Goal: Task Accomplishment & Management: Use online tool/utility

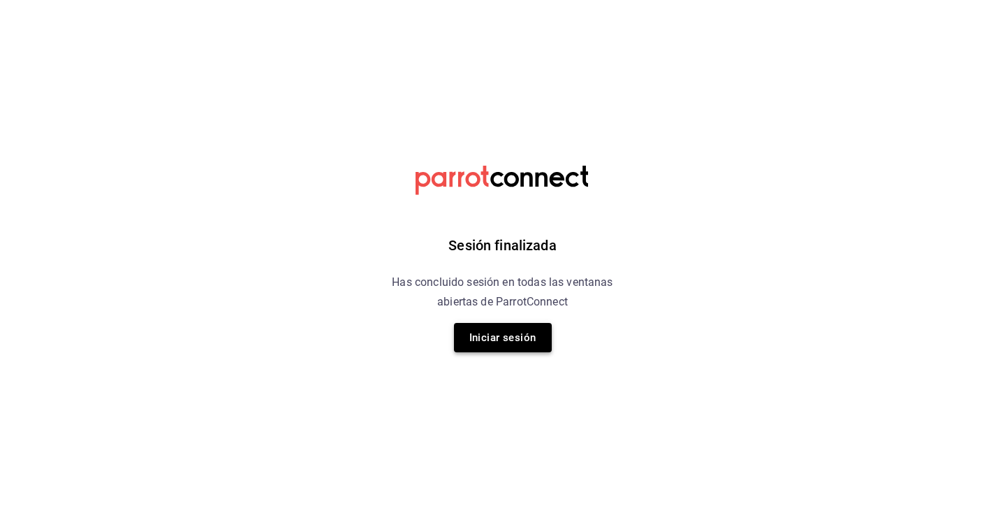
click at [506, 338] on button "Iniciar sesión" at bounding box center [503, 337] width 98 height 29
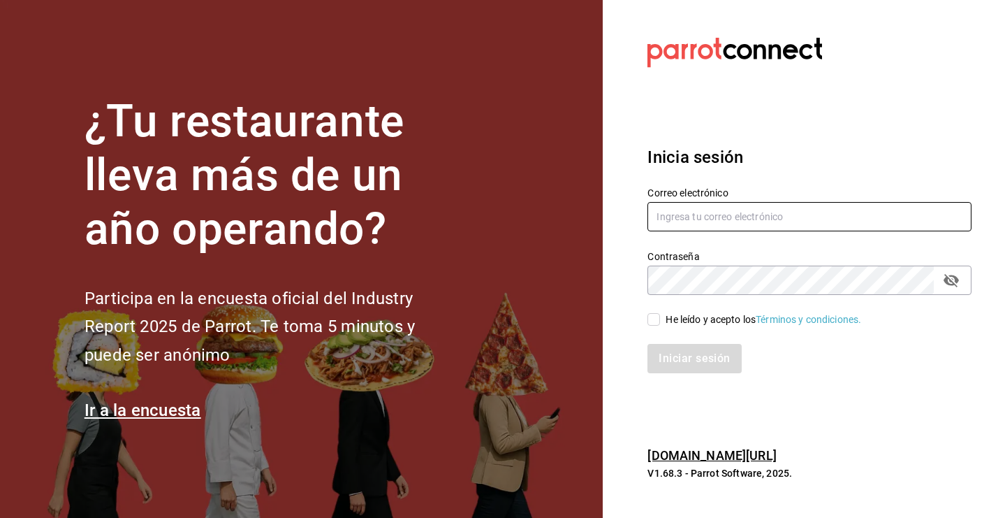
type input "[EMAIL_ADDRESS][DOMAIN_NAME]"
click at [652, 312] on div "He leído y acepto los Términos y condiciones." at bounding box center [810, 319] width 324 height 15
click at [653, 319] on input "He leído y acepto los Términos y condiciones." at bounding box center [654, 319] width 13 height 13
checkbox input "true"
click at [668, 360] on button "Iniciar sesión" at bounding box center [695, 358] width 95 height 29
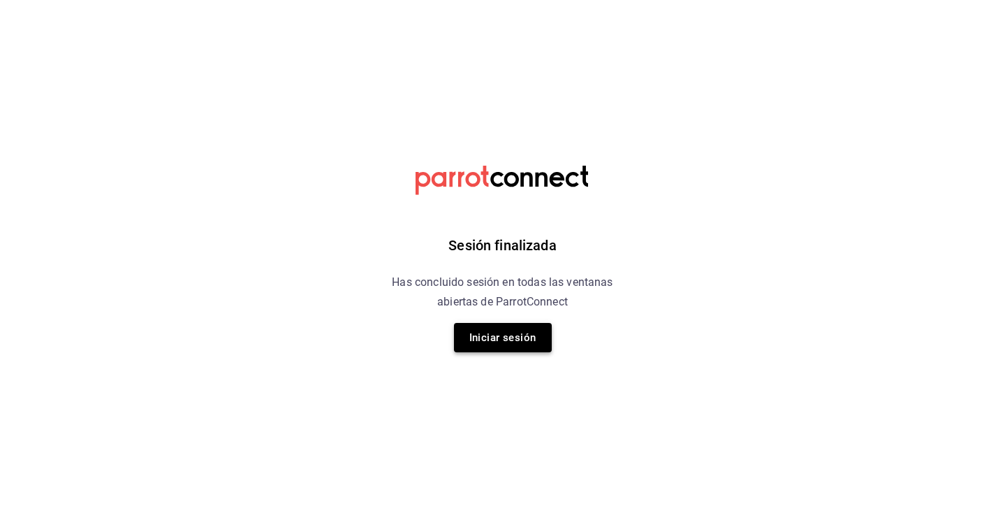
click at [510, 328] on button "Iniciar sesión" at bounding box center [503, 337] width 98 height 29
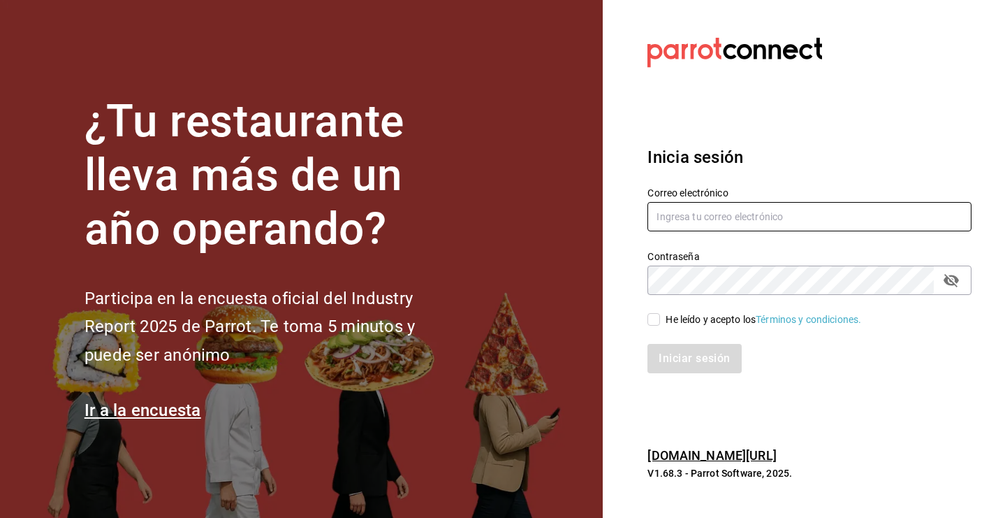
type input "kristoferdanielbautistamartine@gmail.com"
click at [659, 312] on div "He leído y acepto los Términos y condiciones." at bounding box center [810, 319] width 324 height 15
click at [658, 314] on input "He leído y acepto los Términos y condiciones." at bounding box center [654, 319] width 13 height 13
checkbox input "true"
click at [658, 348] on button "Iniciar sesión" at bounding box center [695, 358] width 95 height 29
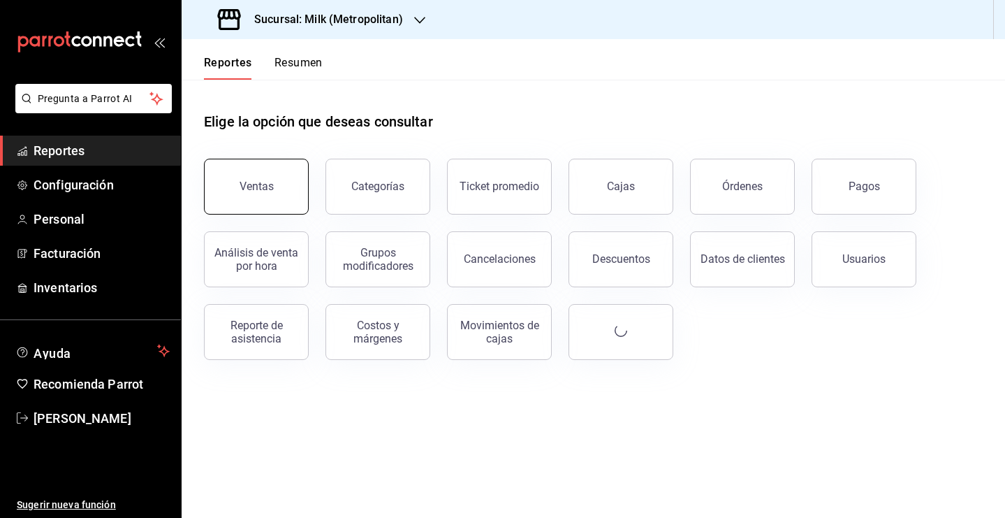
click at [282, 161] on button "Ventas" at bounding box center [256, 187] width 105 height 56
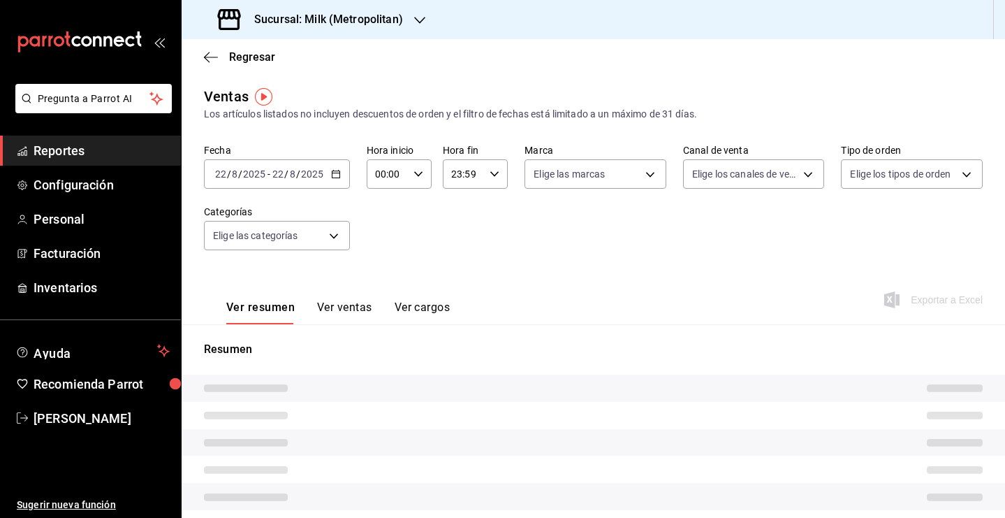
click at [334, 170] on icon "button" at bounding box center [336, 174] width 10 height 10
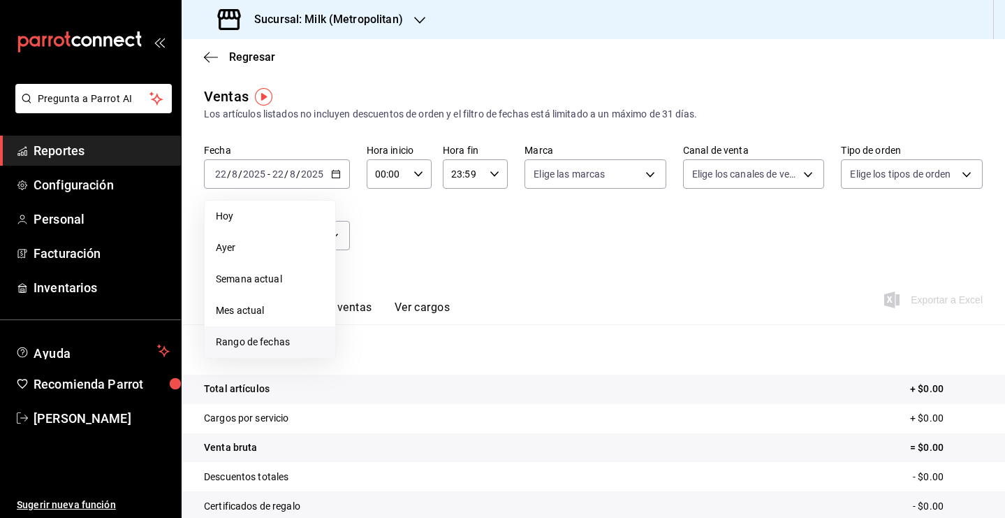
click at [269, 344] on span "Rango de fechas" at bounding box center [270, 342] width 108 height 15
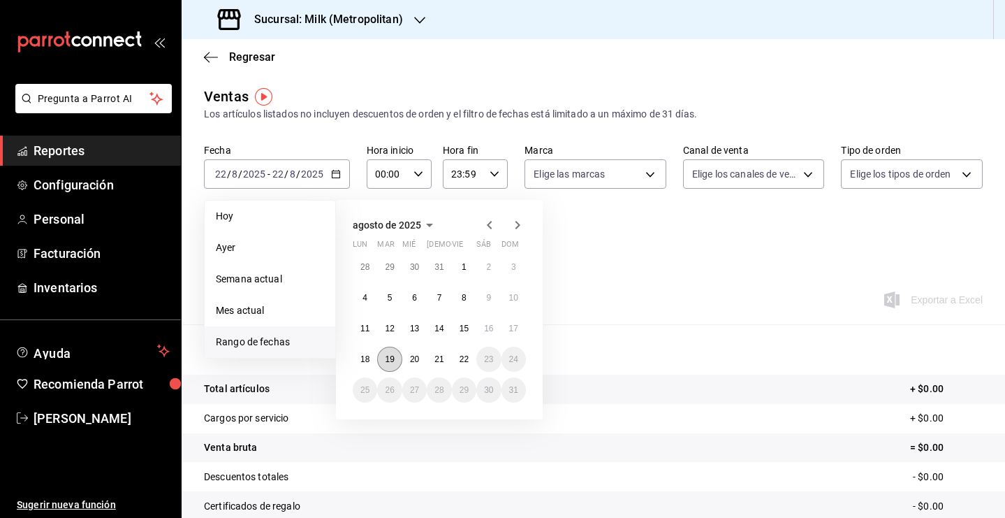
click at [390, 358] on abbr "19" at bounding box center [389, 359] width 9 height 10
click at [410, 363] on abbr "20" at bounding box center [414, 359] width 9 height 10
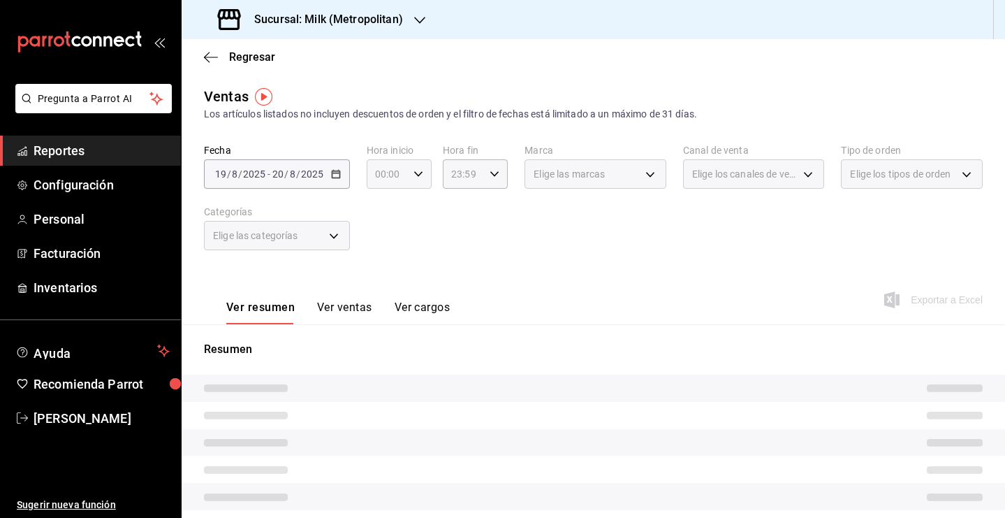
click at [416, 173] on icon "button" at bounding box center [419, 174] width 10 height 10
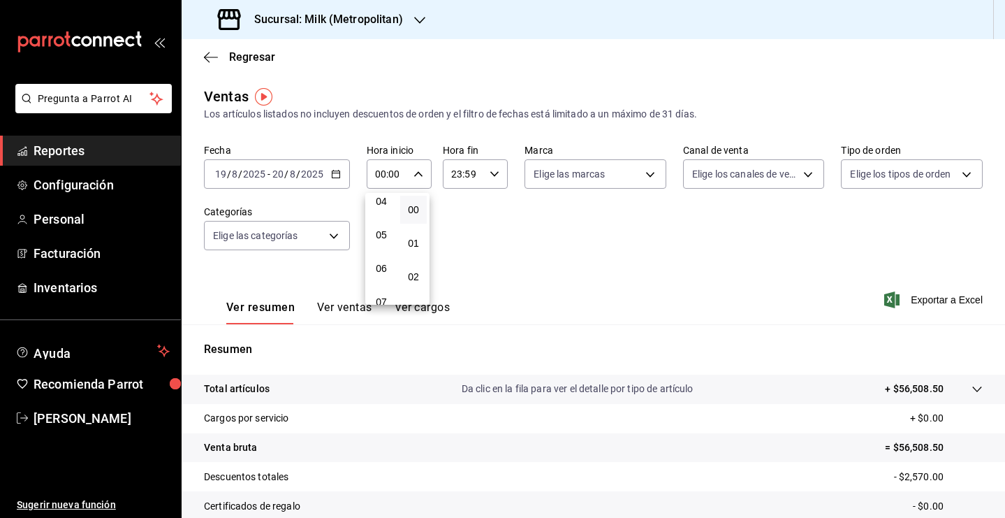
scroll to position [144, 0]
click at [383, 238] on span "05" at bounding box center [382, 233] width 10 height 11
type input "05:00"
click at [485, 175] on div at bounding box center [502, 259] width 1005 height 518
click at [492, 174] on icon "button" at bounding box center [495, 174] width 10 height 10
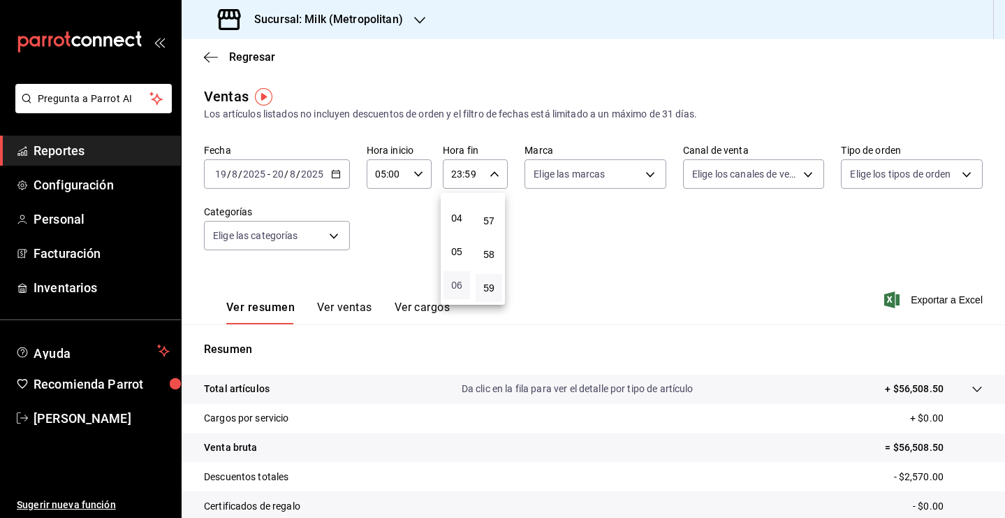
scroll to position [123, 0]
click at [459, 260] on span "05" at bounding box center [457, 254] width 10 height 11
click at [494, 212] on span "00" at bounding box center [489, 209] width 10 height 11
type input "05:00"
click at [639, 247] on div at bounding box center [502, 259] width 1005 height 518
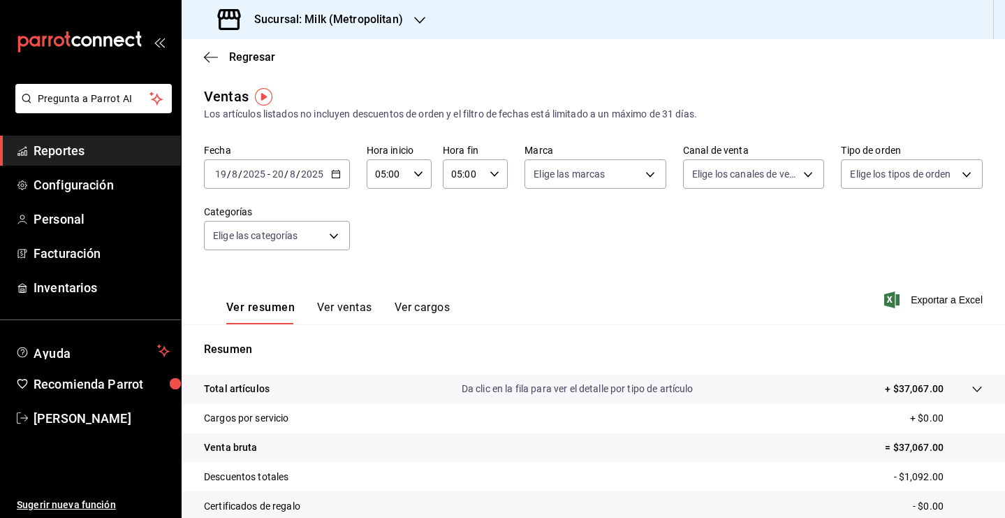
click at [972, 390] on icon at bounding box center [976, 389] width 9 height 6
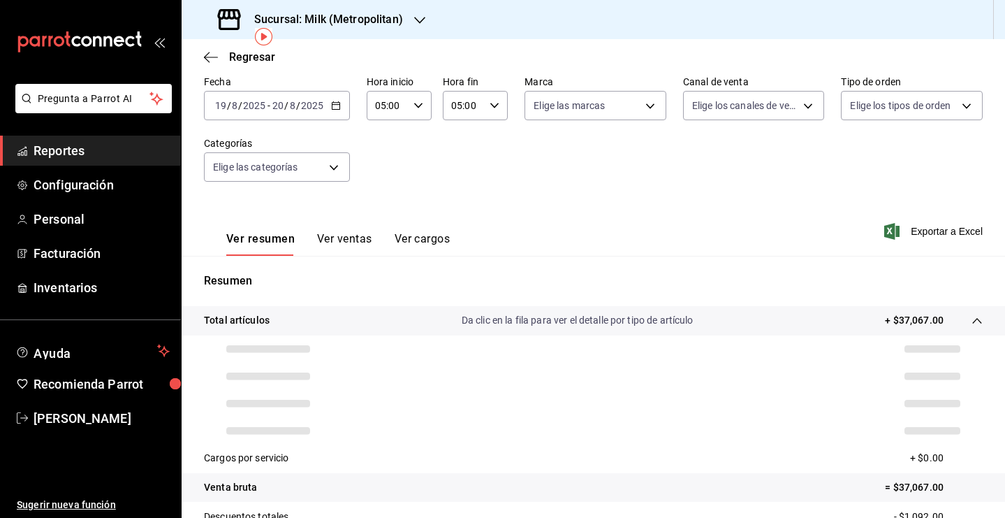
scroll to position [69, 0]
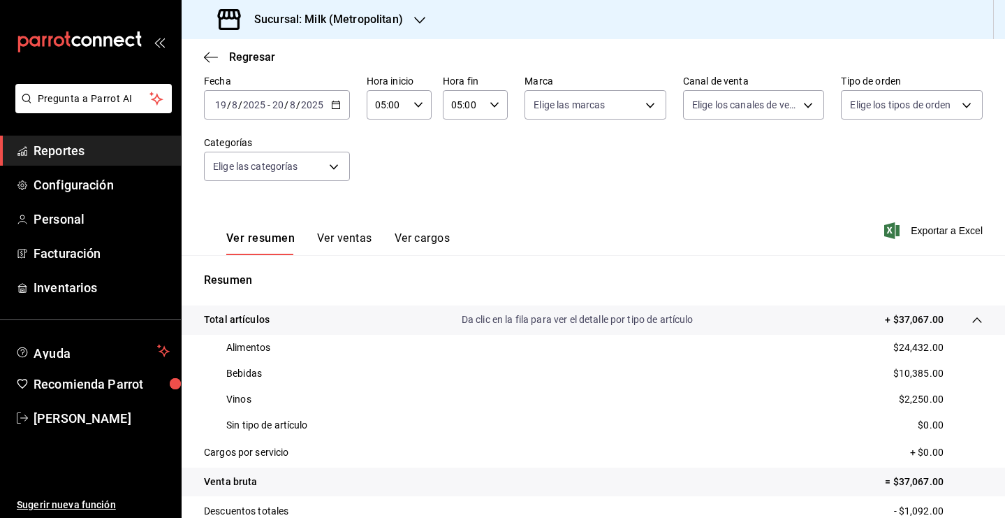
click at [336, 107] on icon "button" at bounding box center [336, 105] width 10 height 10
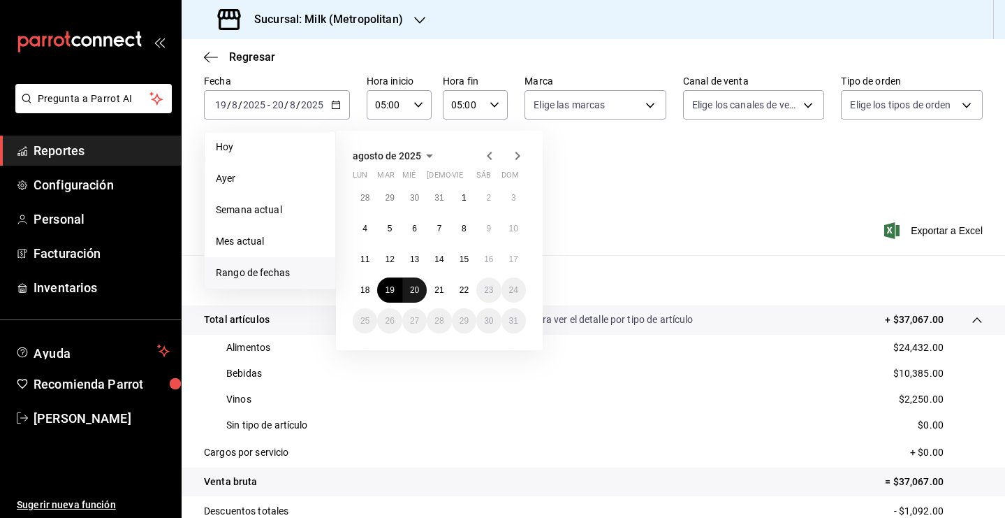
click at [414, 291] on abbr "20" at bounding box center [414, 290] width 9 height 10
click at [438, 298] on button "21" at bounding box center [439, 289] width 24 height 25
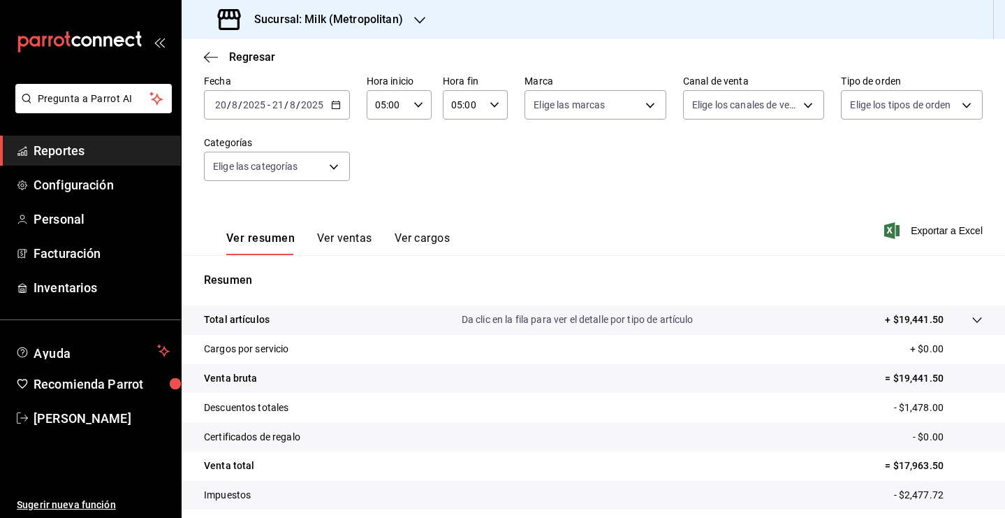
click at [972, 320] on icon at bounding box center [977, 319] width 11 height 11
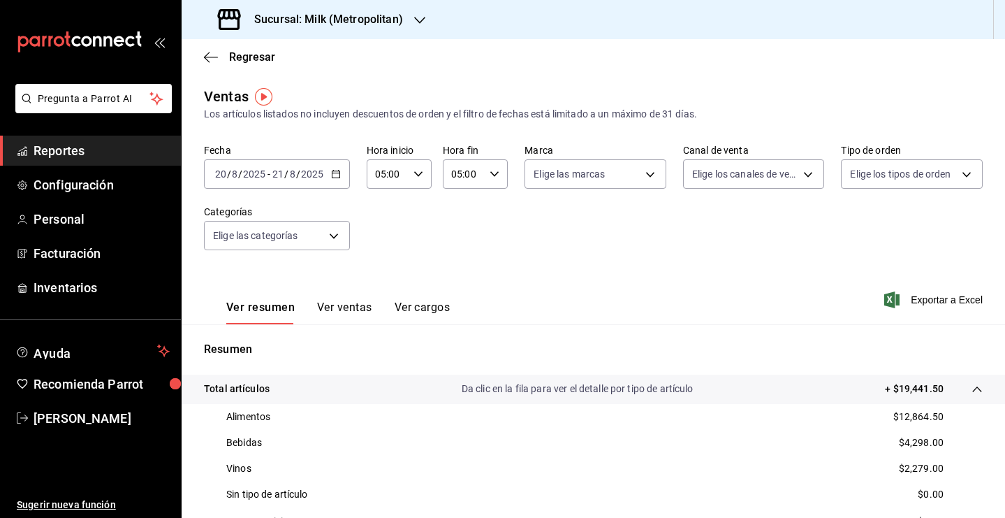
click at [332, 171] on \(Stroke\) "button" at bounding box center [336, 174] width 8 height 8
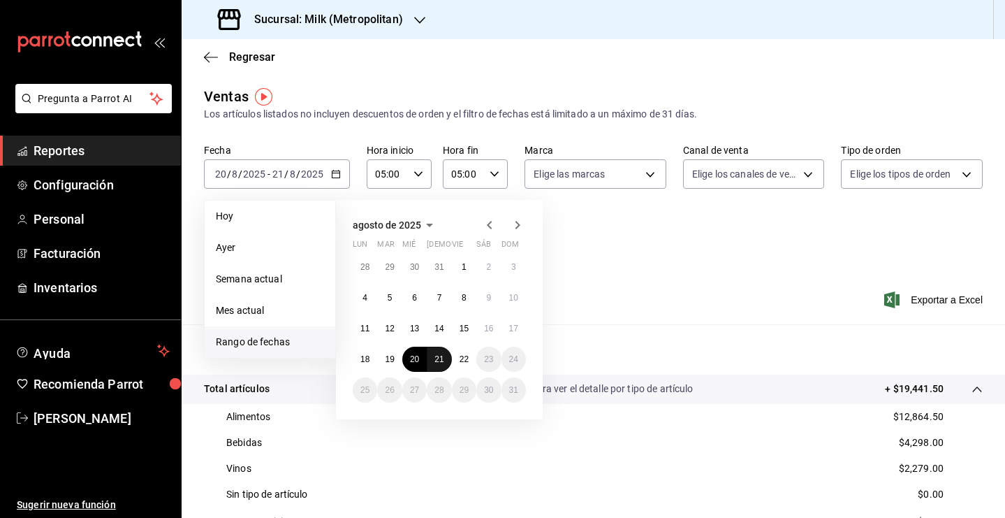
click at [439, 363] on abbr "21" at bounding box center [439, 359] width 9 height 10
click at [453, 363] on button "22" at bounding box center [464, 358] width 24 height 25
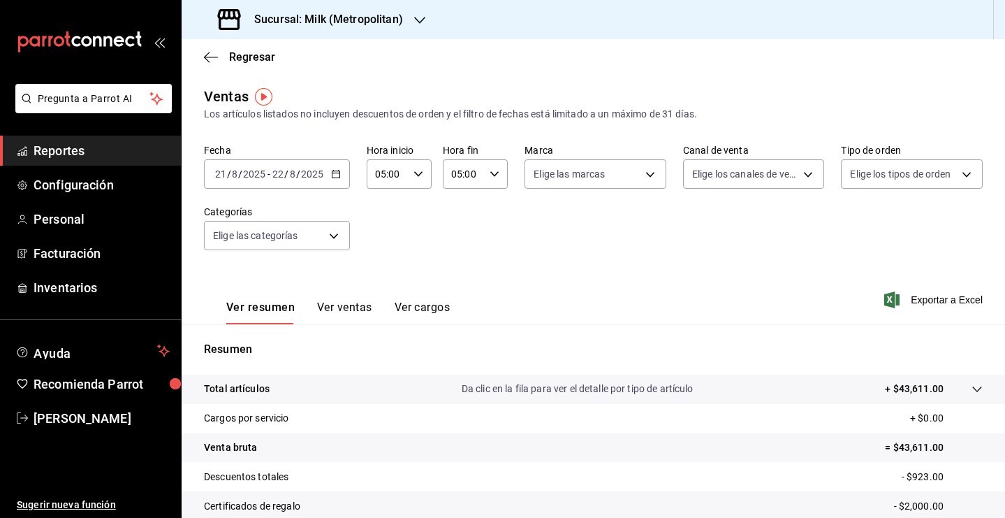
scroll to position [71, 0]
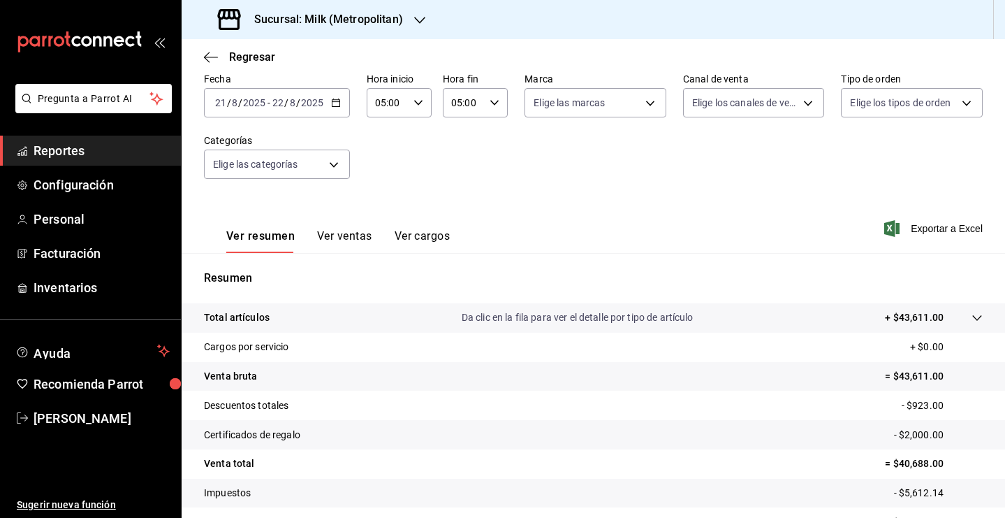
click at [972, 314] on icon at bounding box center [977, 317] width 11 height 11
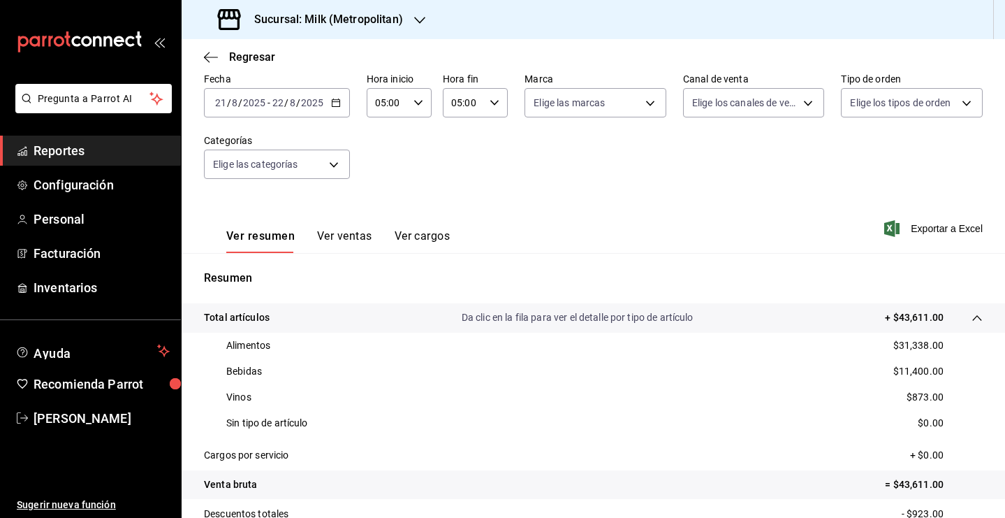
click at [972, 312] on icon at bounding box center [977, 317] width 11 height 11
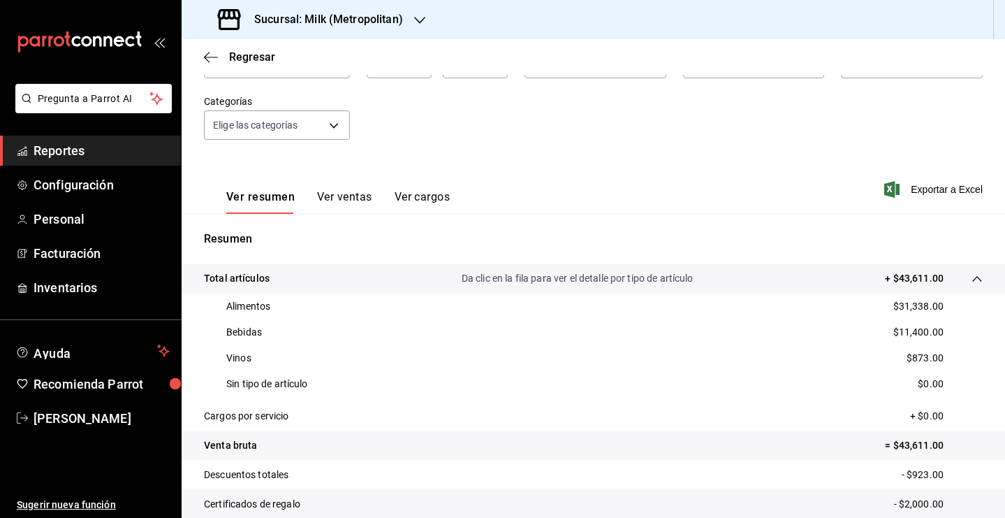
click at [972, 279] on icon at bounding box center [977, 278] width 11 height 11
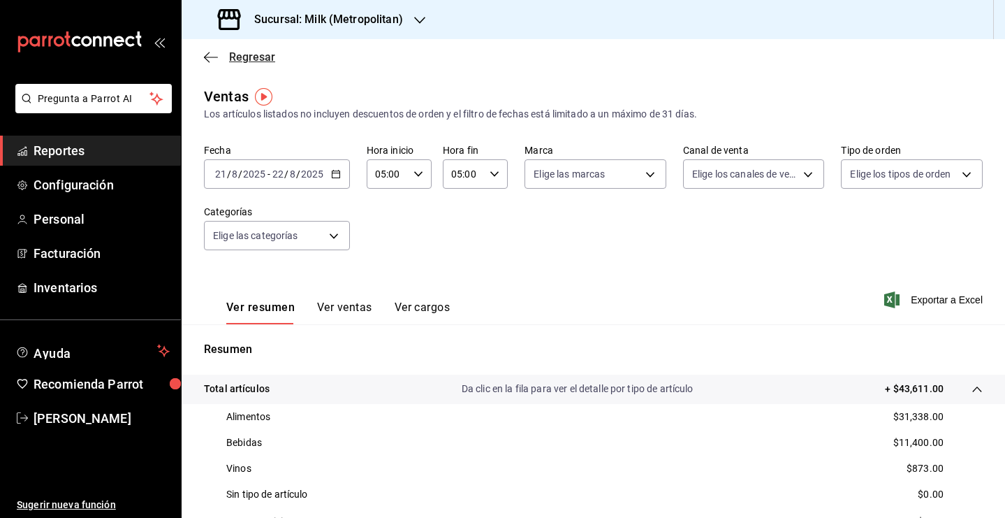
click at [244, 61] on span "Regresar" at bounding box center [252, 56] width 46 height 13
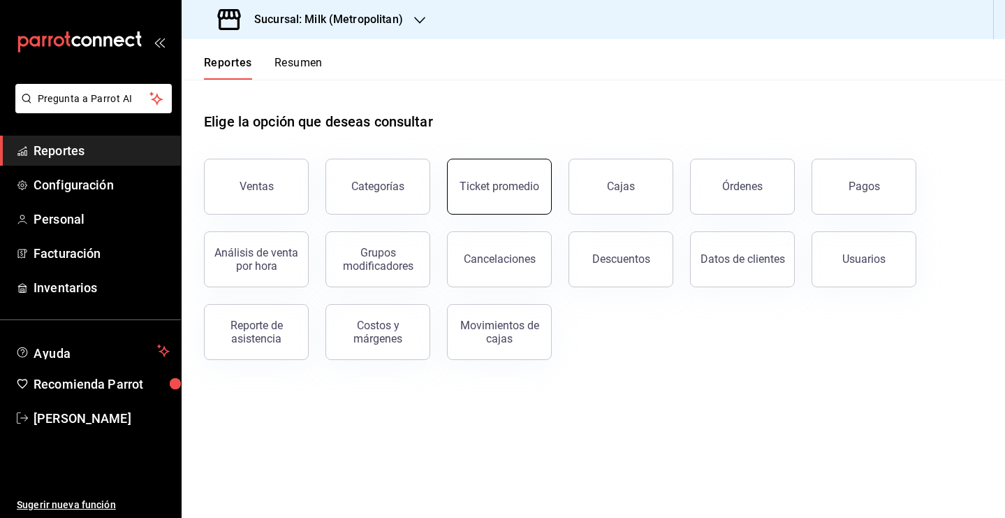
click at [486, 190] on div "Ticket promedio" at bounding box center [500, 186] width 80 height 13
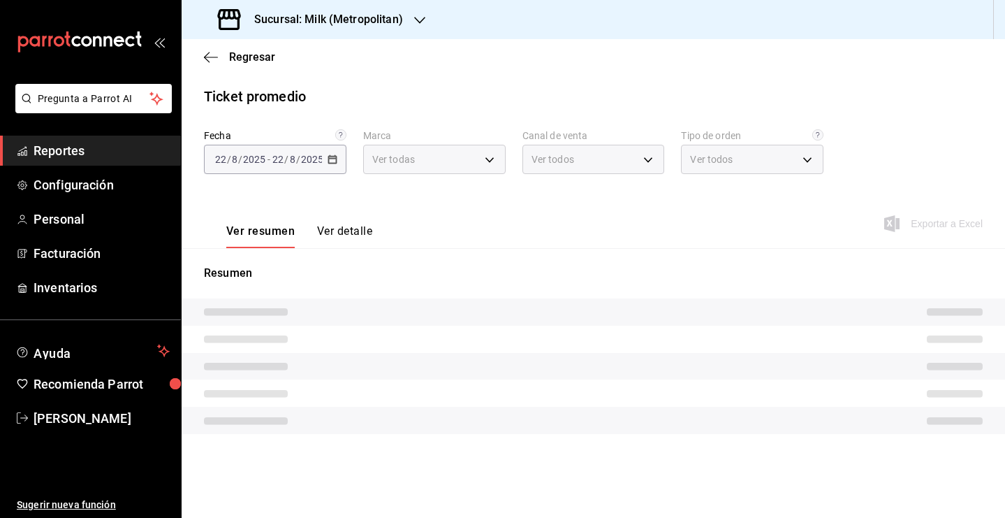
type input "57c9fc47-e65f-4221-a10c-96a6466a6251"
type input "PARROT,UBER_EATS,RAPPI,DIDI_FOOD,ONLINE"
type input "c6efb9bd-abd5-48a3-8783-83cc8f48df17,ac96d0b7-0302-404a-8271-ab3d4d47528d,08d44…"
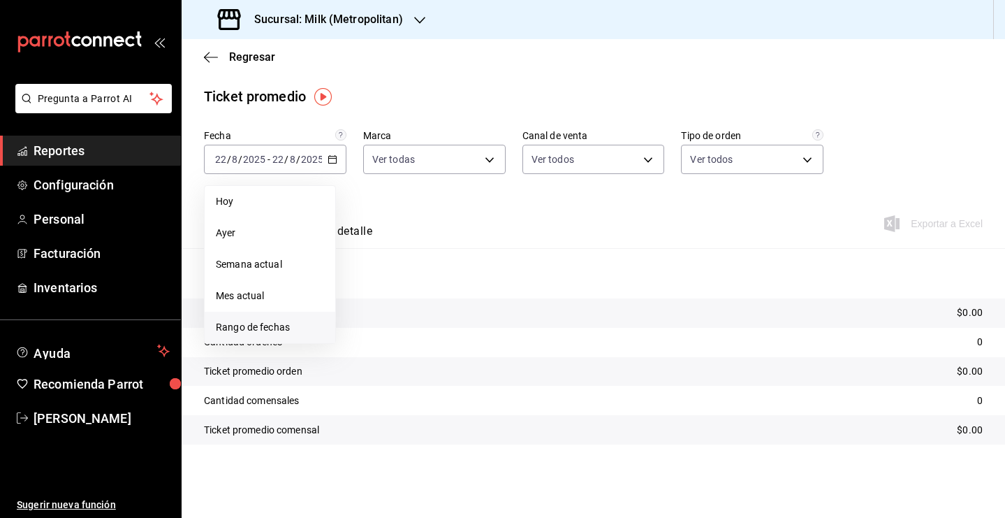
click at [222, 330] on span "Rango de fechas" at bounding box center [270, 327] width 108 height 15
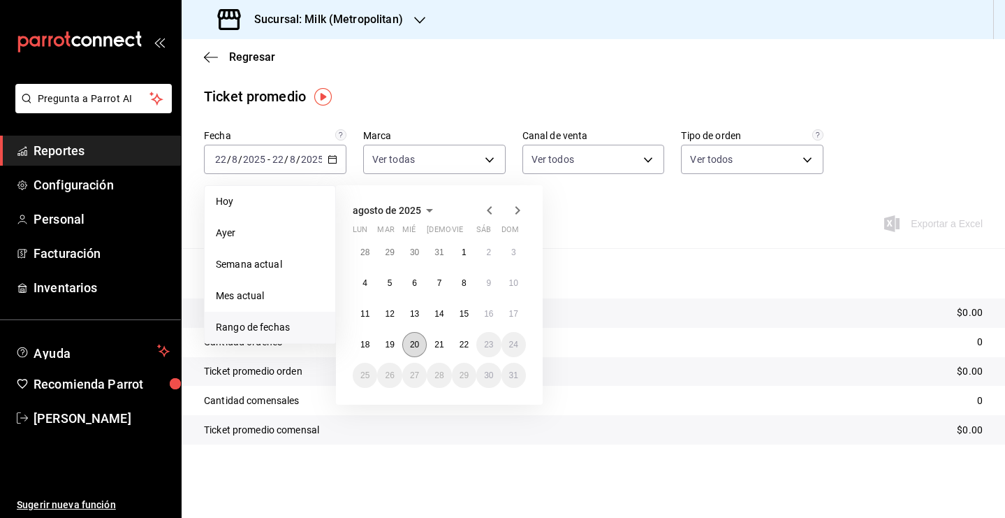
click at [412, 343] on abbr "20" at bounding box center [414, 345] width 9 height 10
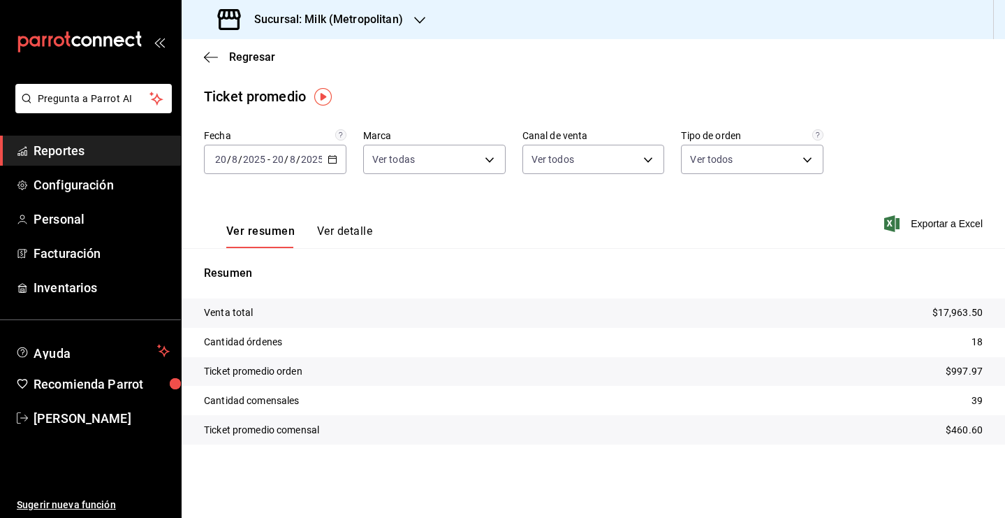
click at [339, 166] on div "[DATE] [DATE] - [DATE] [DATE]" at bounding box center [275, 159] width 143 height 29
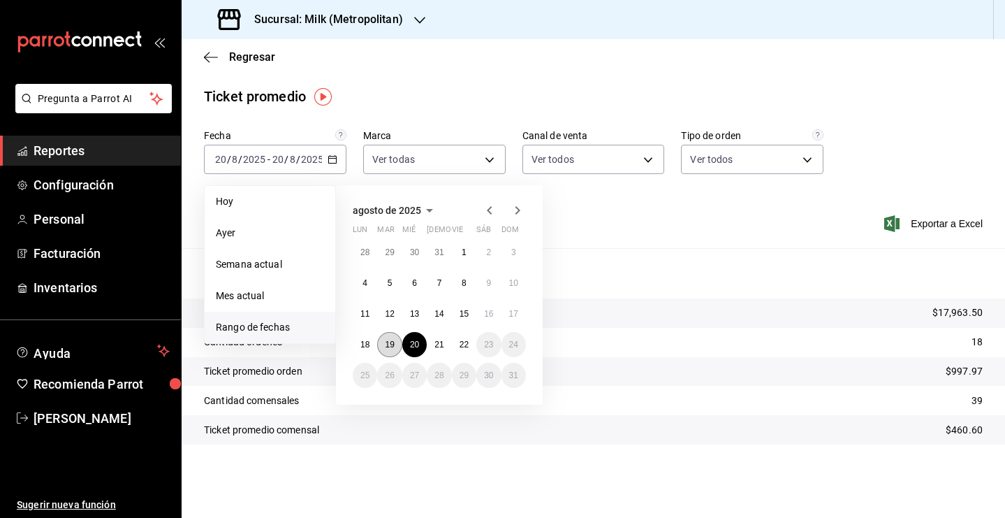
click at [386, 345] on abbr "19" at bounding box center [389, 345] width 9 height 10
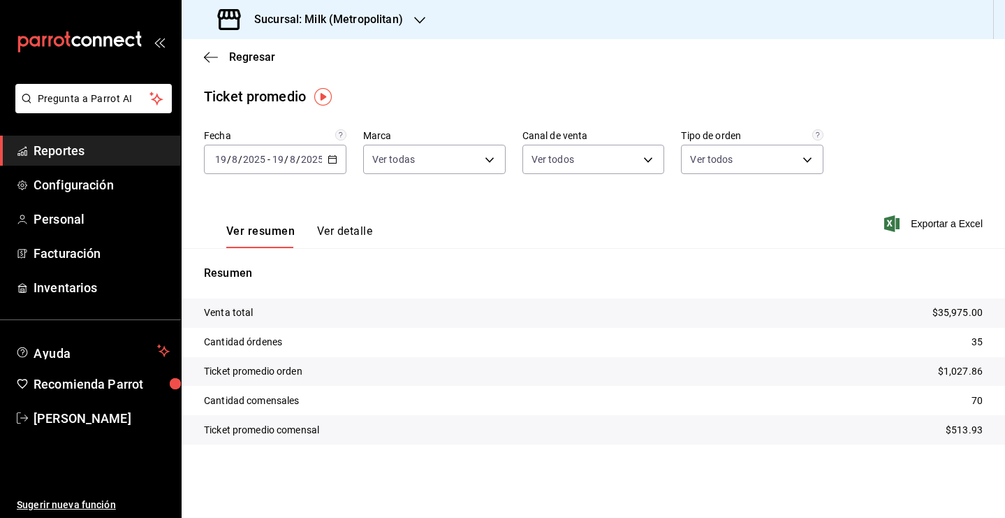
click at [333, 161] on icon "button" at bounding box center [333, 159] width 10 height 10
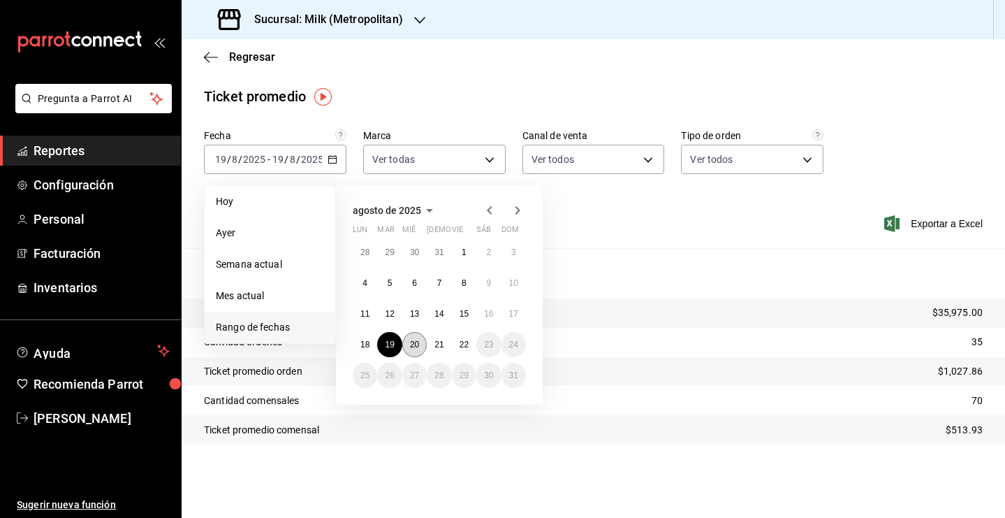
click at [414, 346] on abbr "20" at bounding box center [414, 345] width 9 height 10
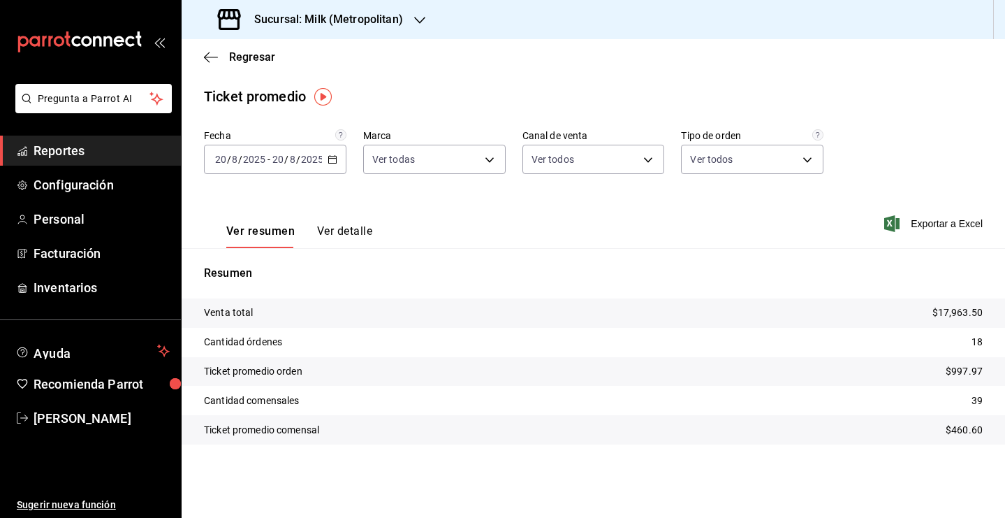
click at [331, 157] on icon "button" at bounding box center [333, 159] width 10 height 10
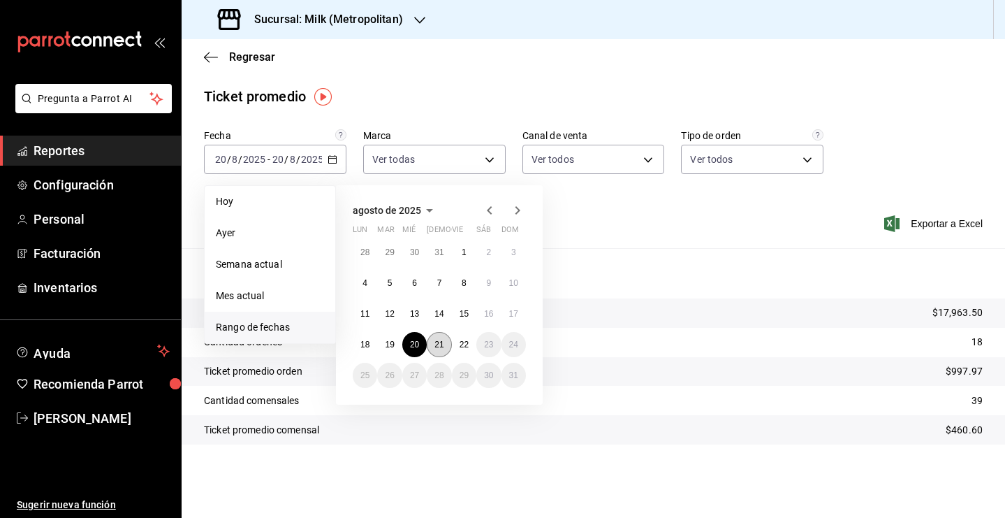
click at [443, 342] on abbr "21" at bounding box center [439, 345] width 9 height 10
